Goal: Task Accomplishment & Management: Use online tool/utility

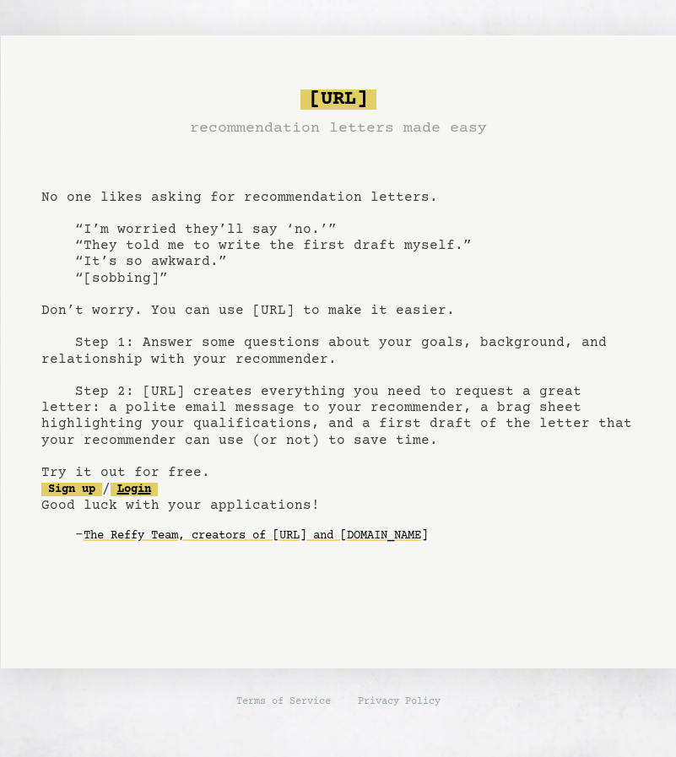
click at [158, 492] on link "Login" at bounding box center [134, 489] width 47 height 13
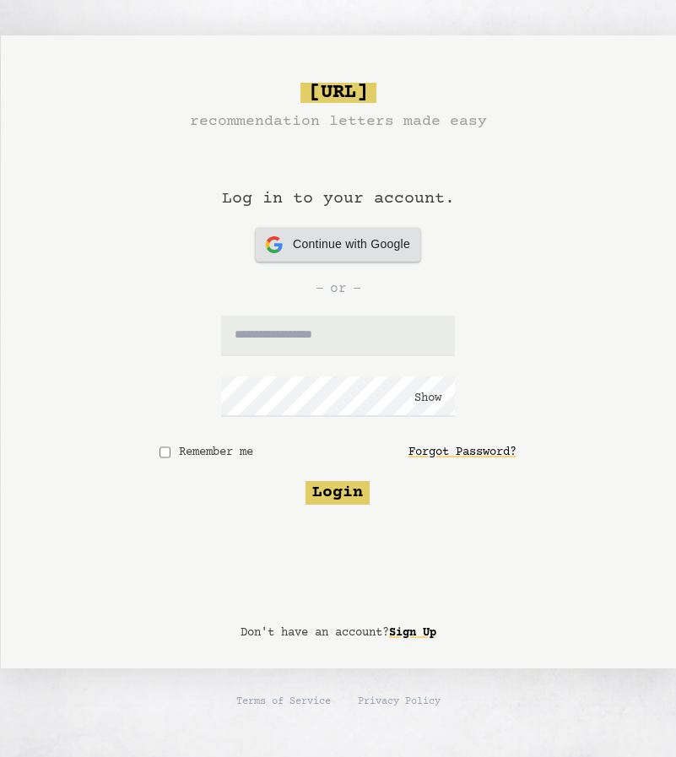
click at [342, 246] on span "Continue with Google" at bounding box center [351, 244] width 117 height 18
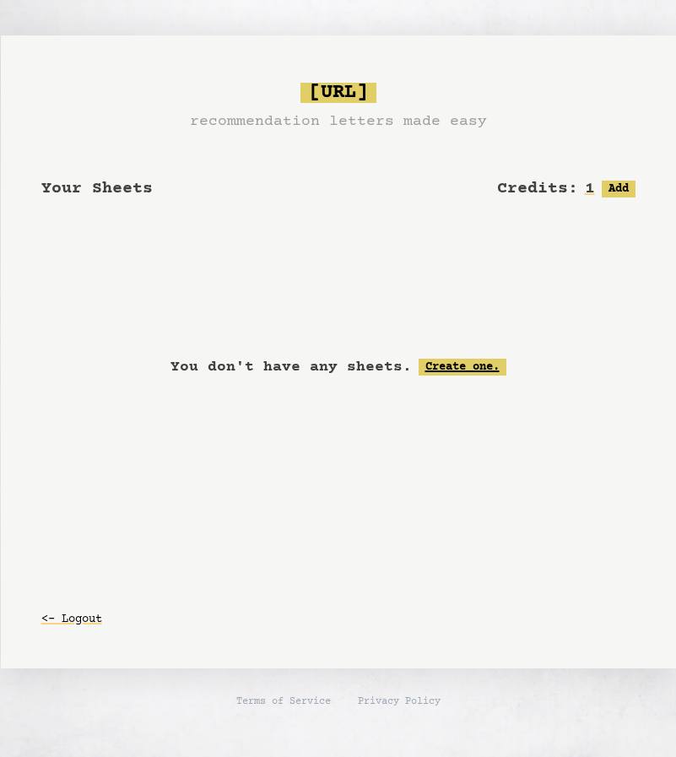
click at [472, 367] on link "Create one." at bounding box center [462, 367] width 88 height 17
